Goal: Transaction & Acquisition: Purchase product/service

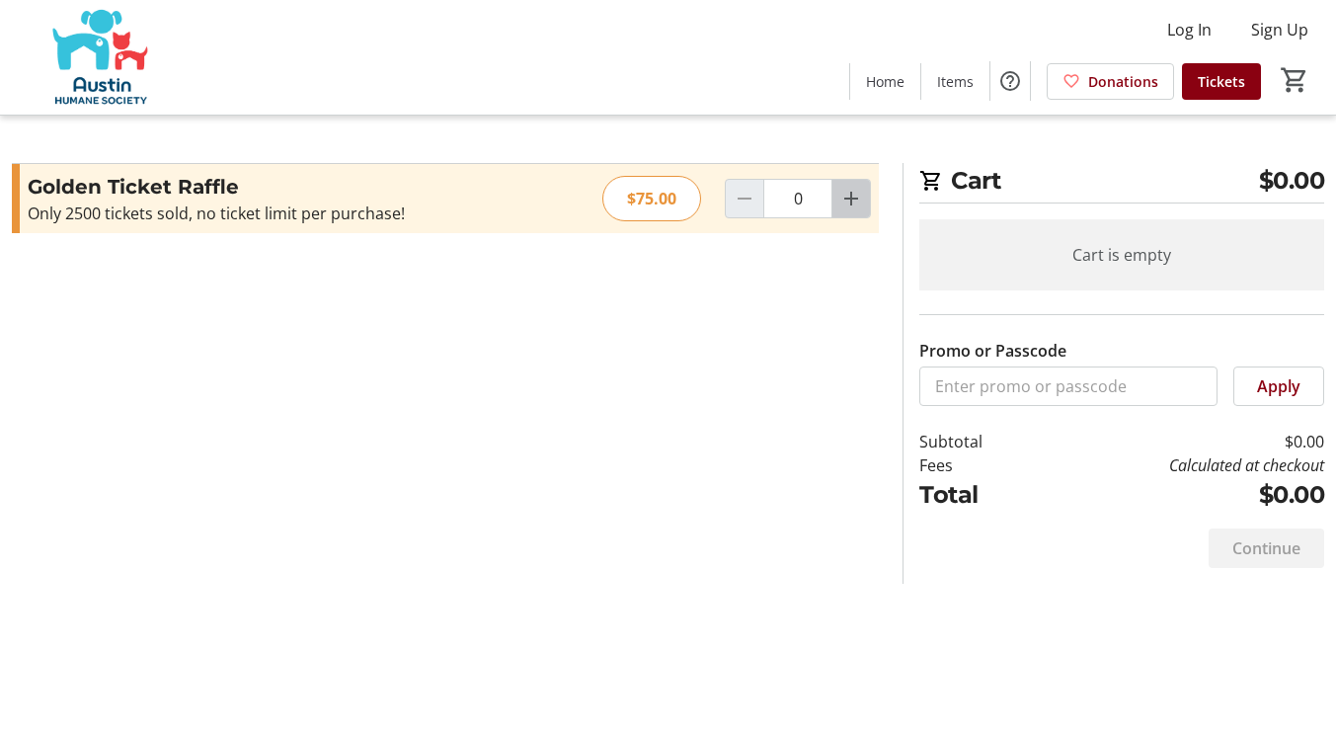
click at [845, 205] on mat-icon "Increment by one" at bounding box center [851, 199] width 24 height 24
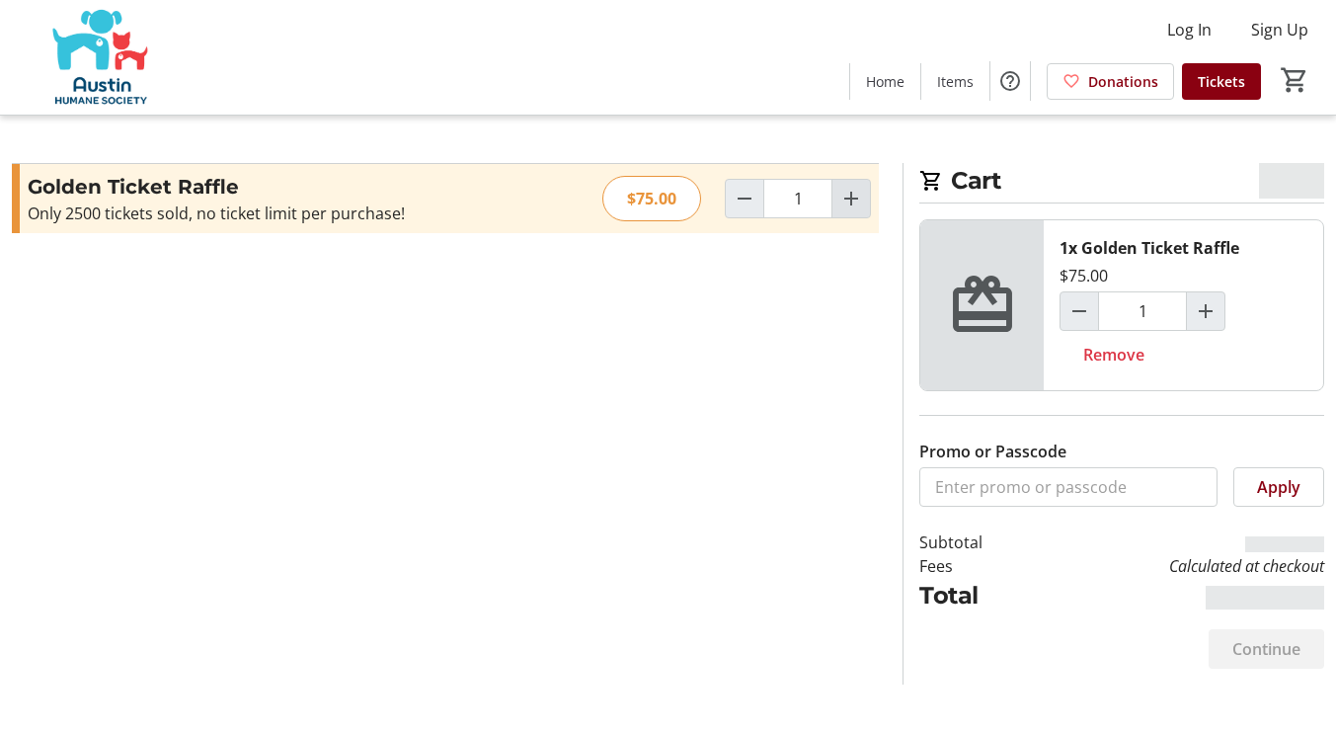
click at [845, 205] on mat-icon "Increment by one" at bounding box center [851, 199] width 24 height 24
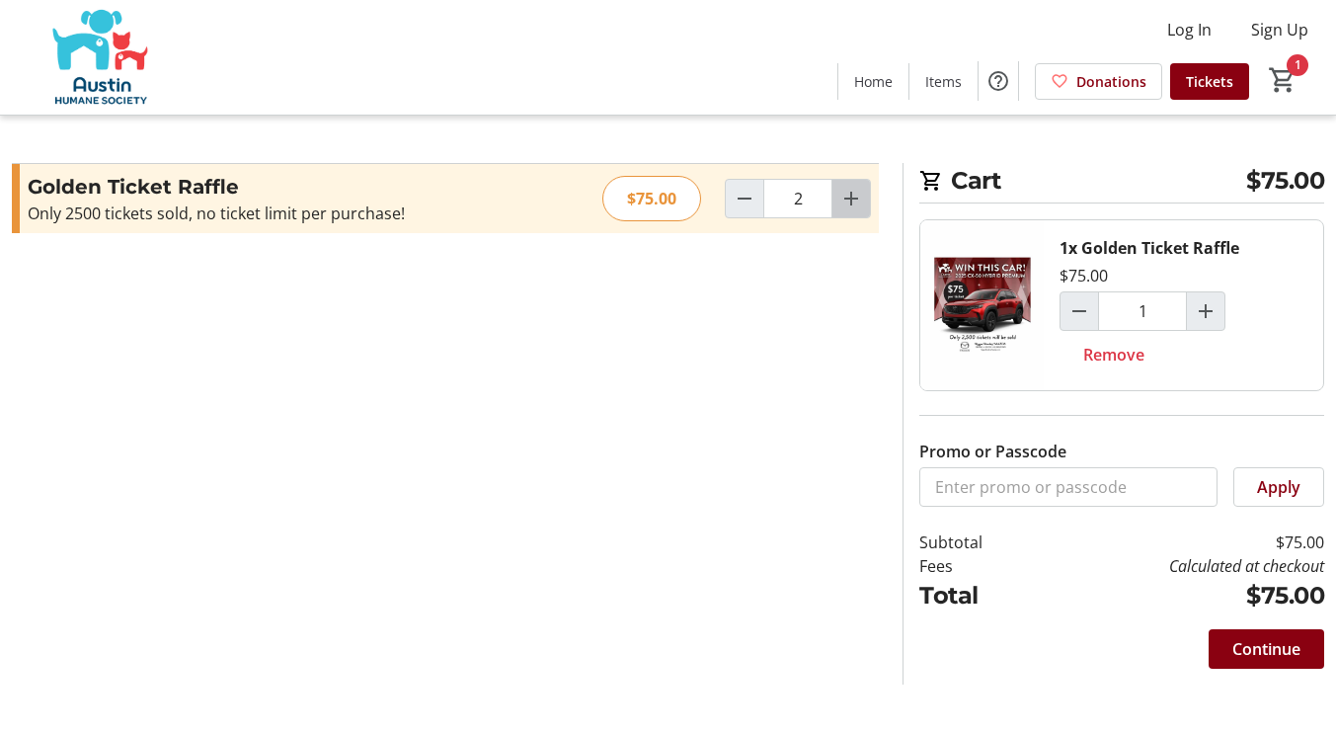
click at [845, 205] on mat-icon "Increment by one" at bounding box center [851, 199] width 24 height 24
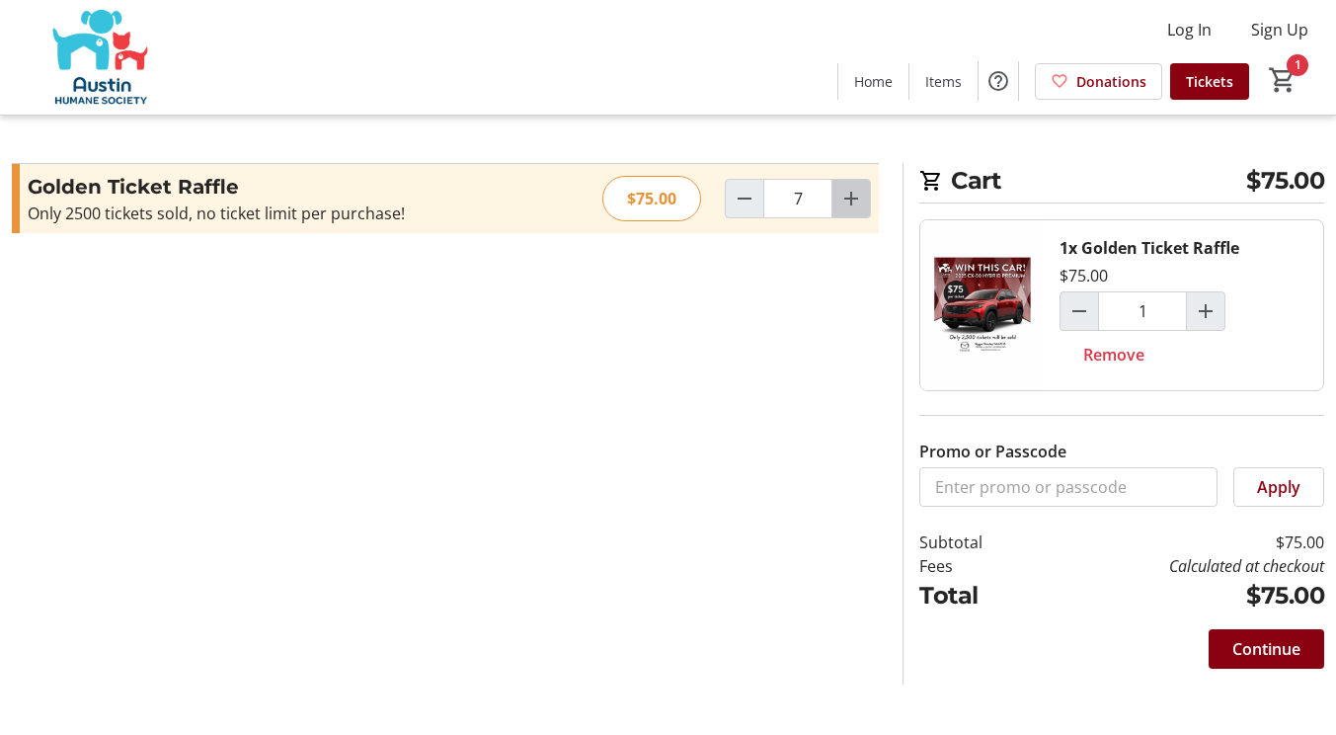
click at [845, 205] on mat-icon "Increment by one" at bounding box center [851, 199] width 24 height 24
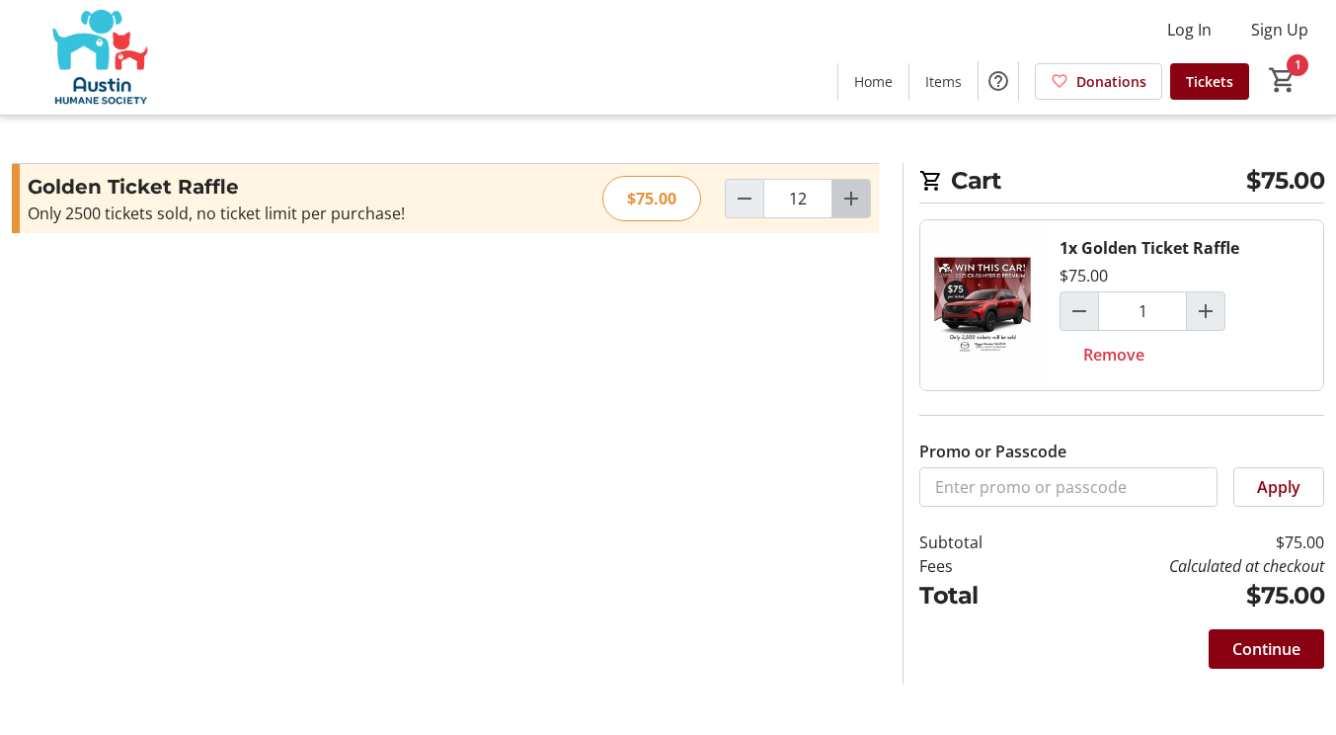
click at [845, 205] on mat-icon "Increment by one" at bounding box center [851, 199] width 24 height 24
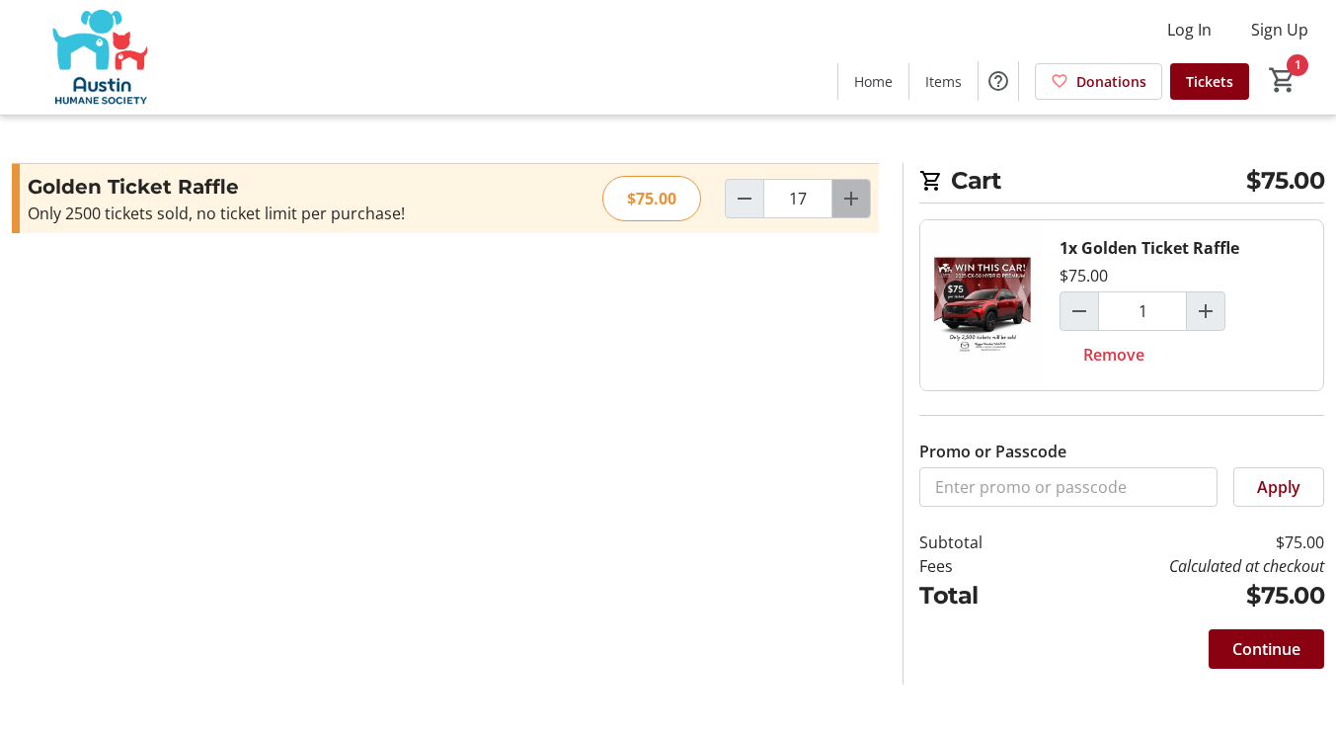
click at [845, 205] on mat-icon "Increment by one" at bounding box center [851, 199] width 24 height 24
type input "20"
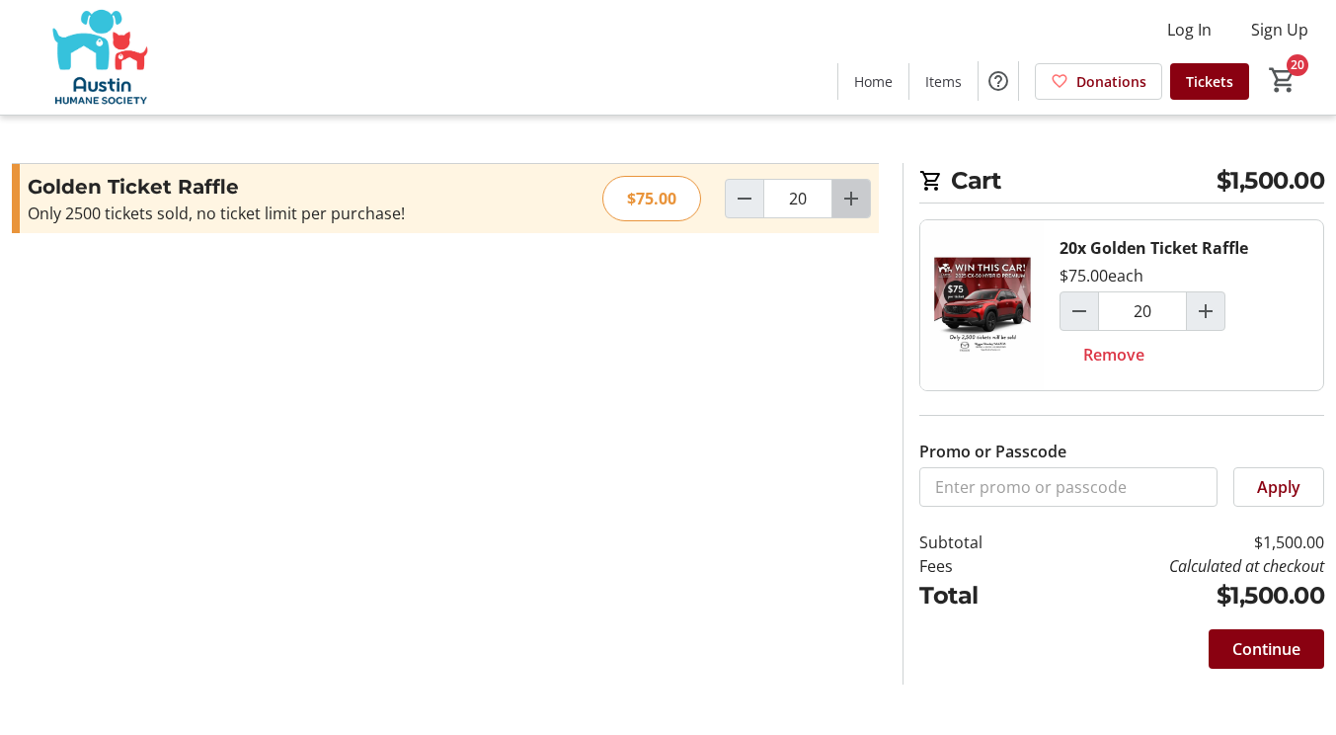
click at [845, 205] on mat-icon "Increment by one" at bounding box center [851, 199] width 24 height 24
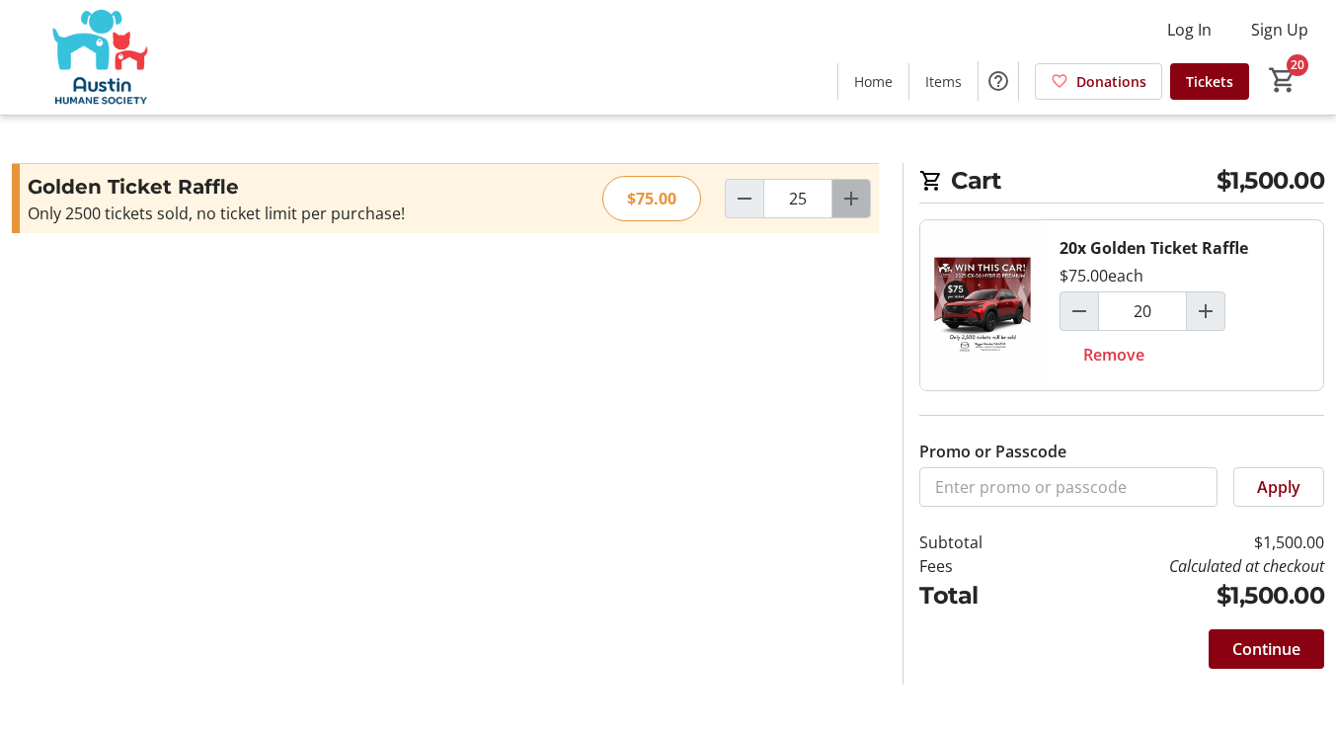
click at [845, 205] on mat-icon "Increment by one" at bounding box center [851, 199] width 24 height 24
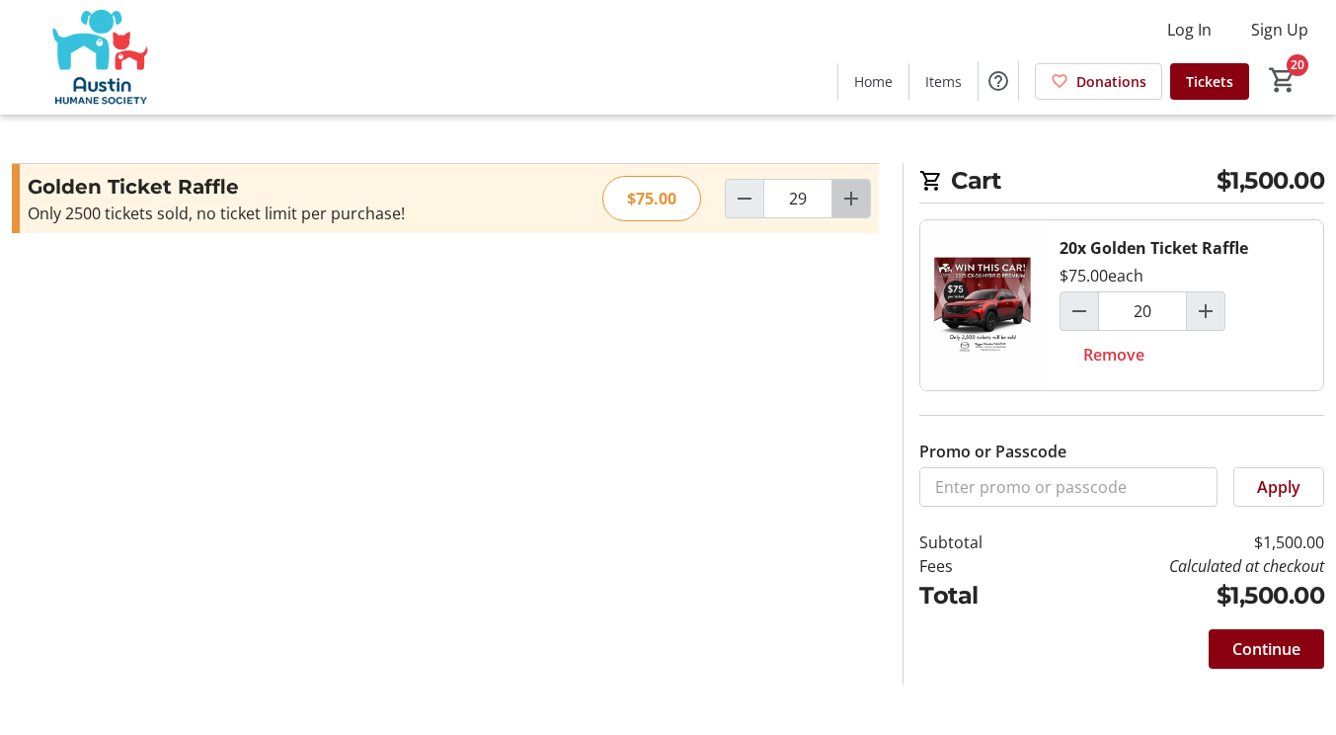
type input "30"
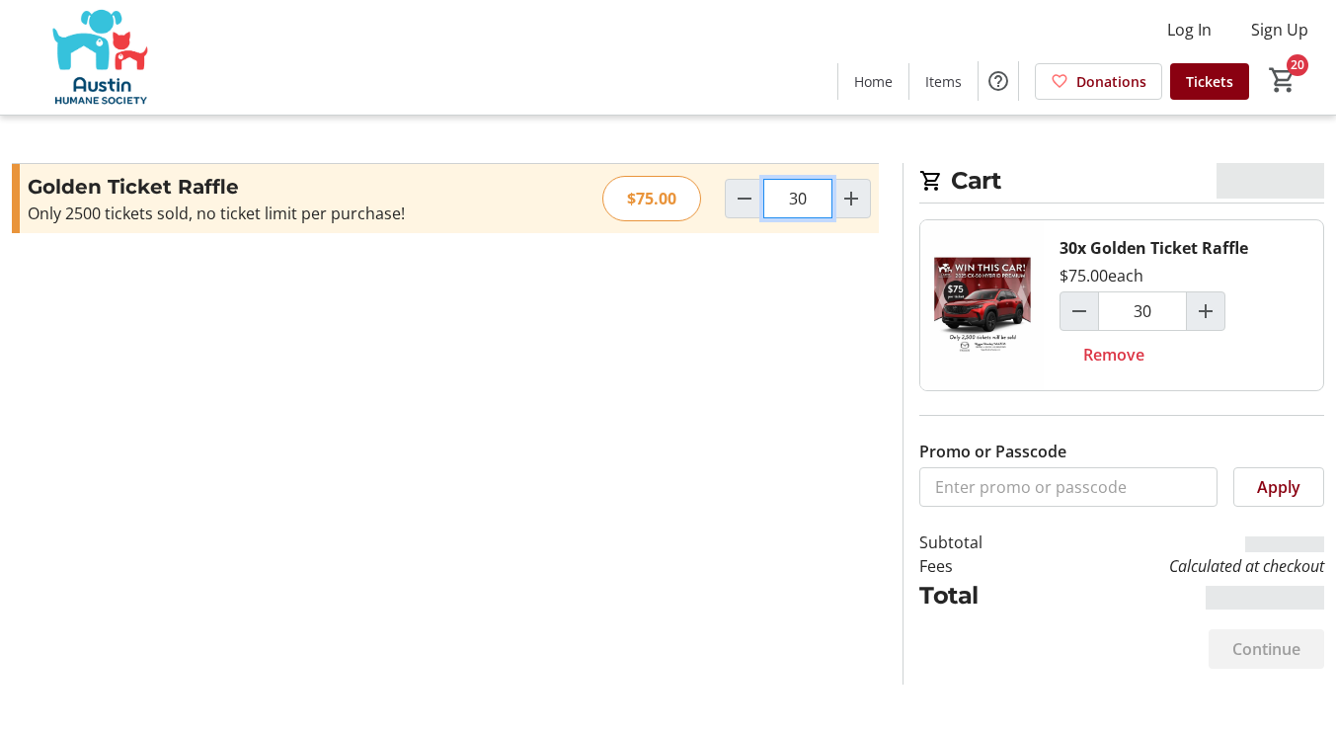
click at [811, 198] on input "30" at bounding box center [797, 199] width 69 height 40
type input "2"
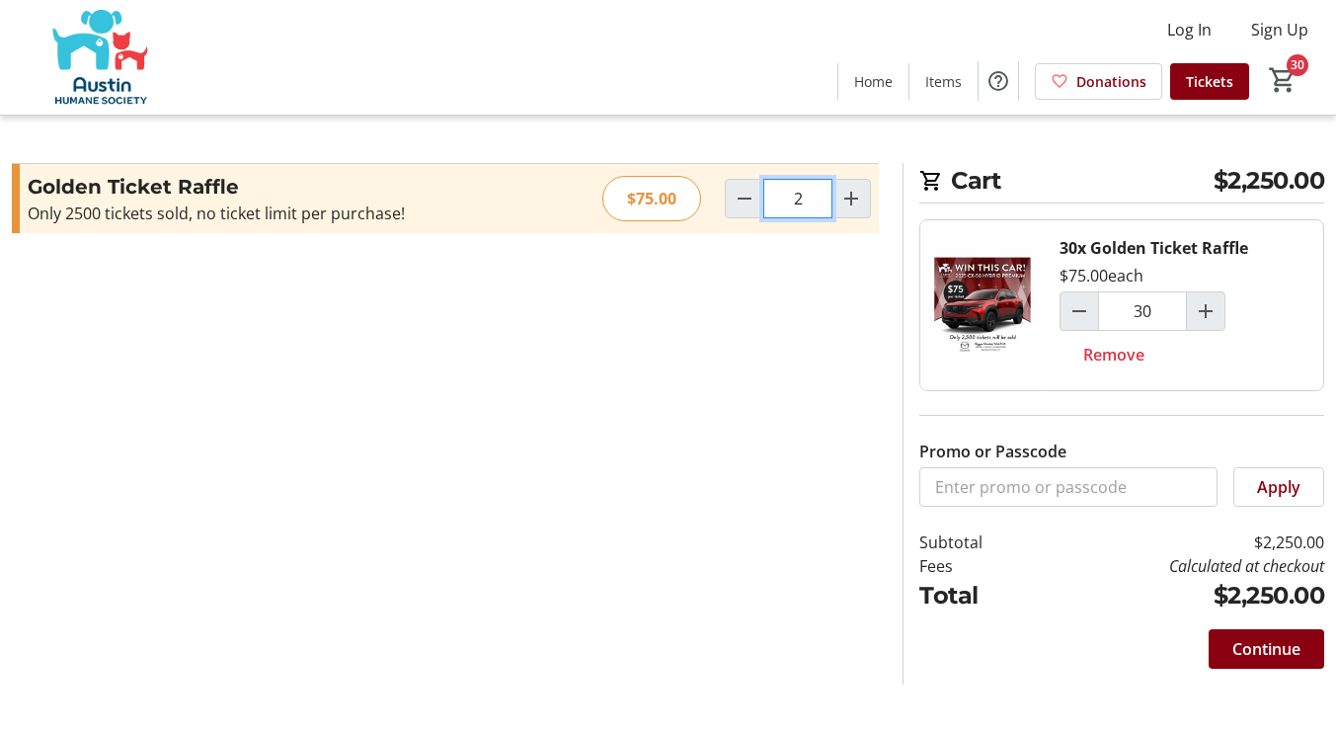
type input "2"
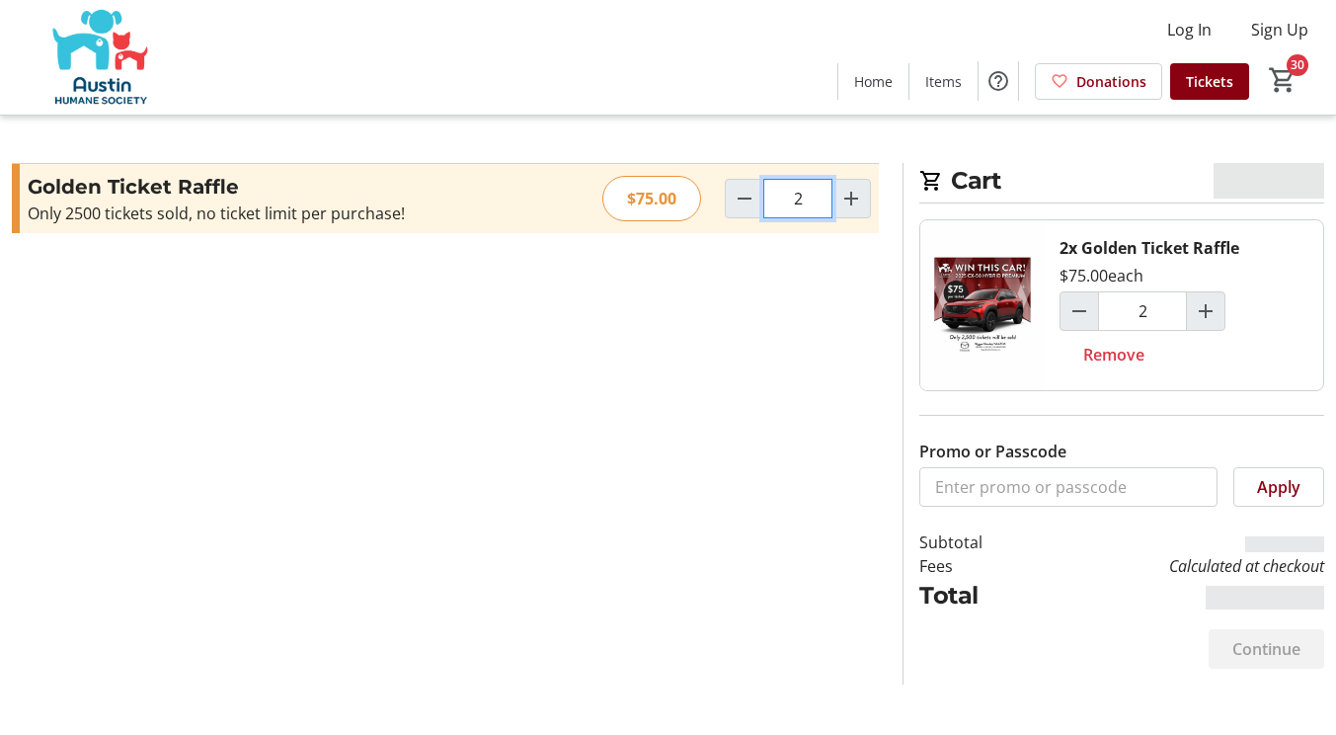
type input "25"
type input "2447"
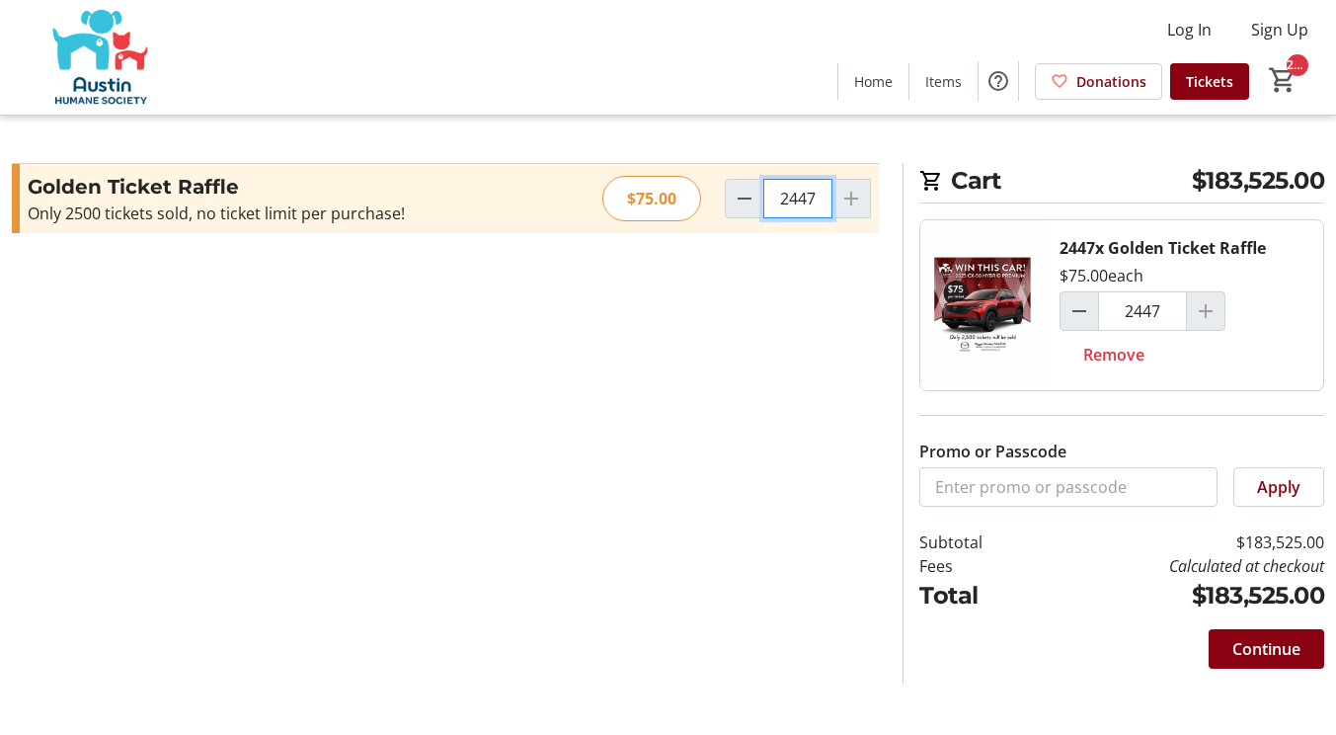
type input "244"
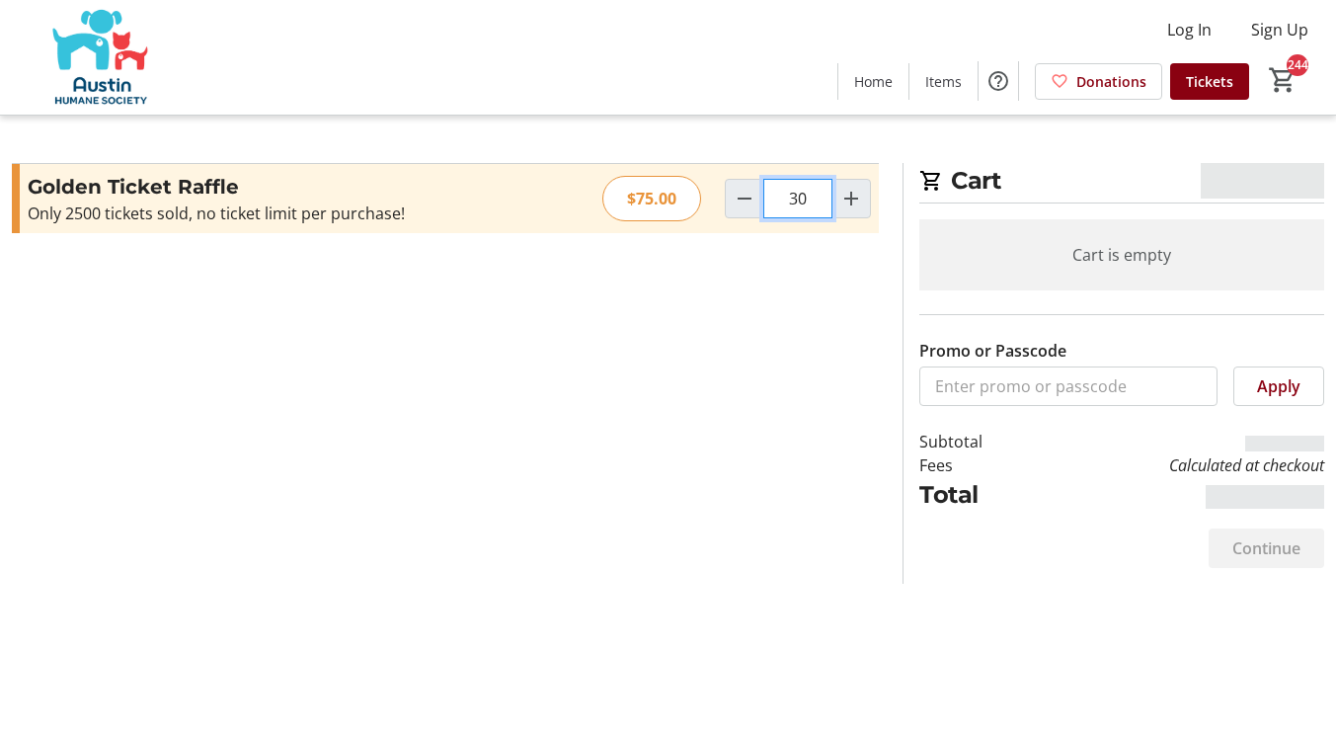
type input "300"
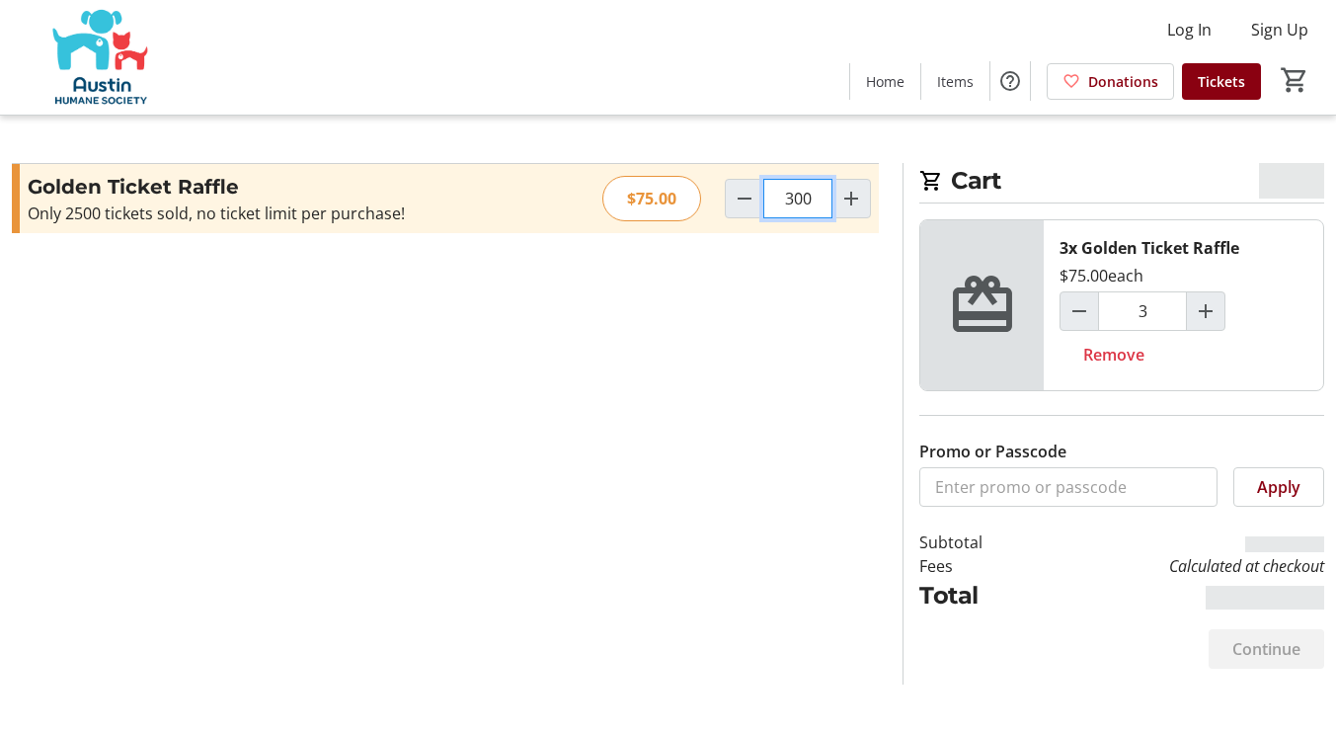
type input "300"
type input "400"
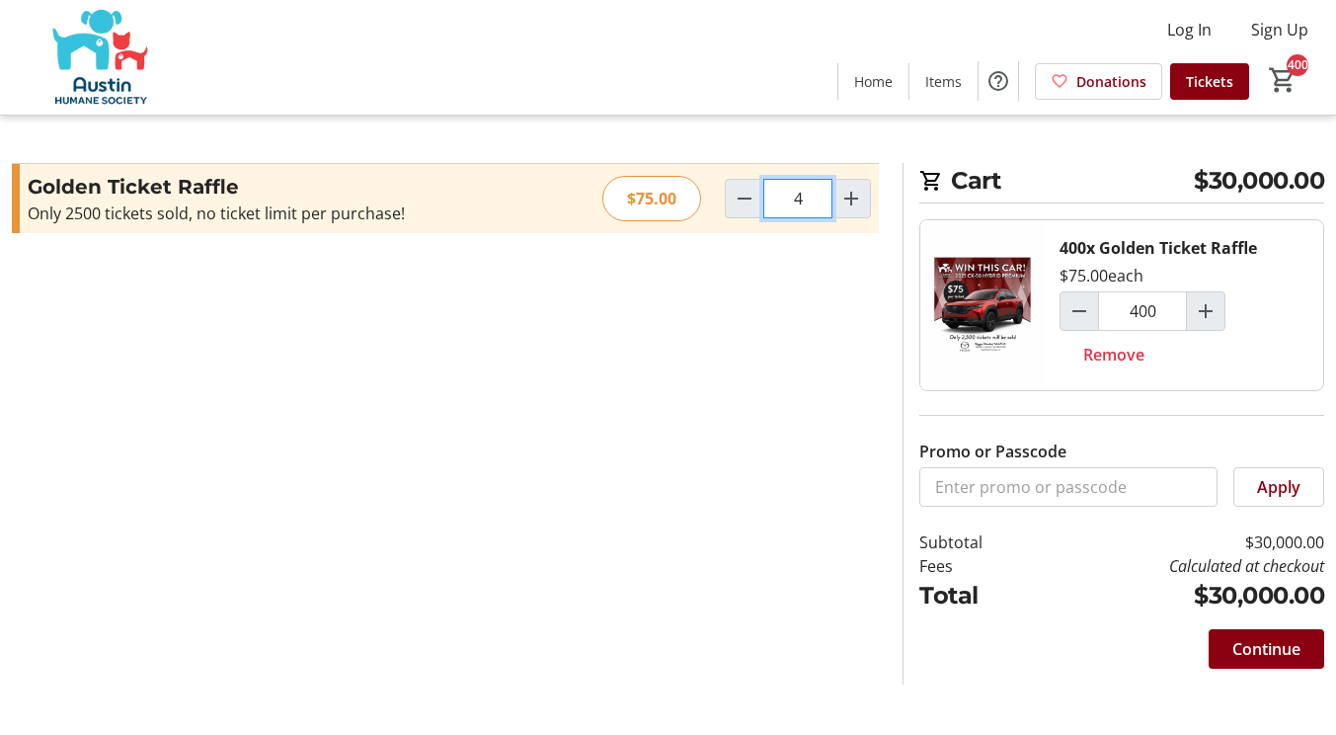
type input "0"
